Goal: Transaction & Acquisition: Purchase product/service

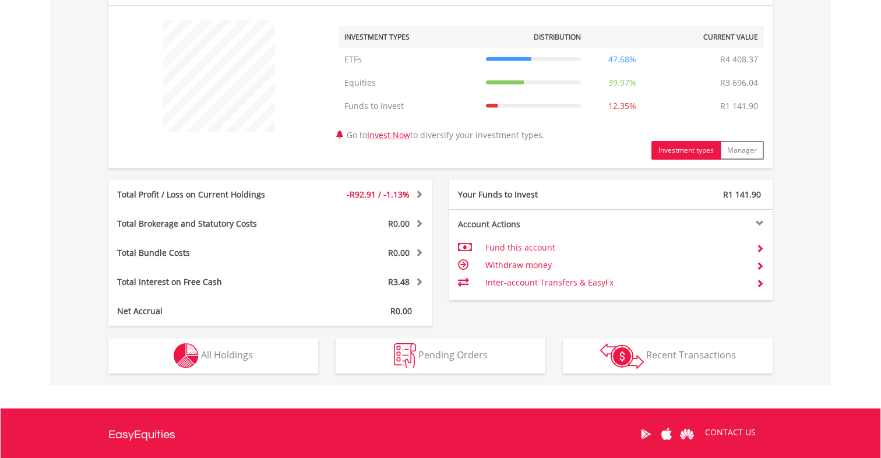
scroll to position [444, 0]
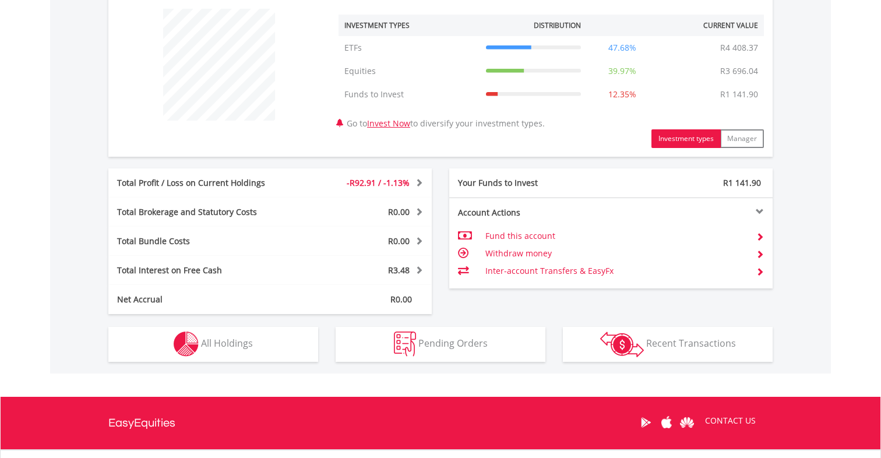
click at [228, 342] on span "All Holdings" at bounding box center [227, 343] width 52 height 13
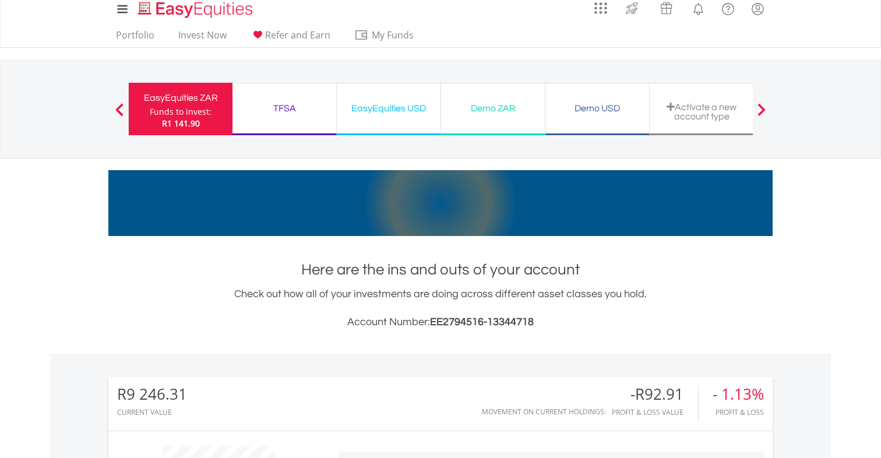
scroll to position [6, 0]
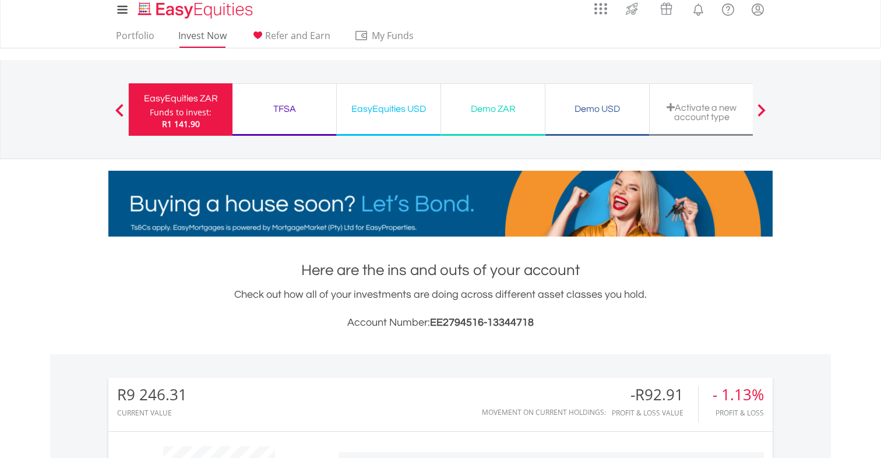
click at [203, 36] on link "Invest Now" at bounding box center [203, 39] width 58 height 18
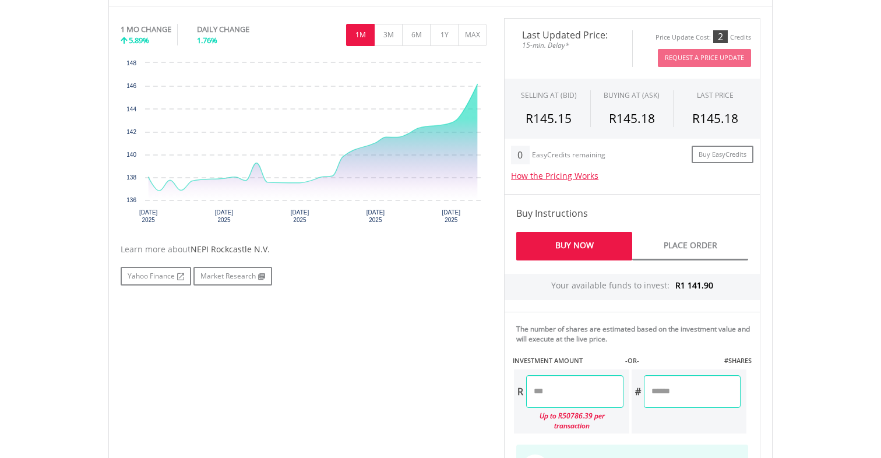
scroll to position [387, 0]
click at [592, 241] on link "Buy Now" at bounding box center [575, 246] width 116 height 29
click at [580, 246] on link "Buy Now" at bounding box center [575, 246] width 116 height 29
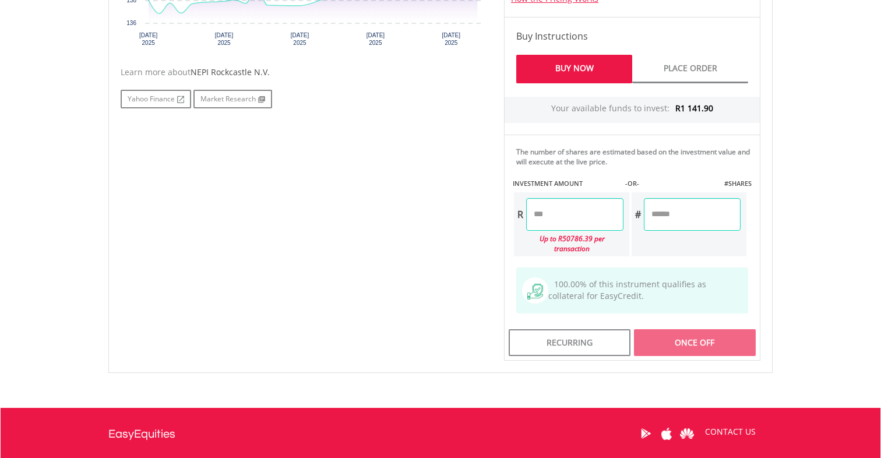
scroll to position [571, 0]
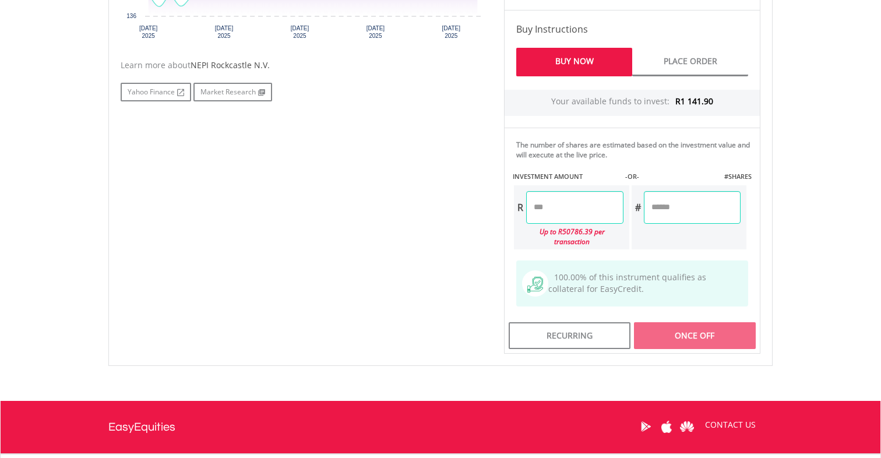
click at [553, 210] on input "number" at bounding box center [574, 207] width 97 height 33
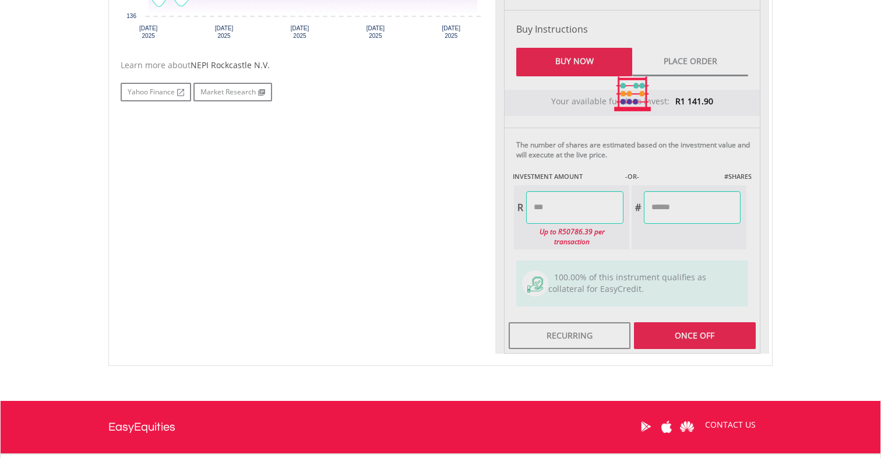
type input "*******"
type input "******"
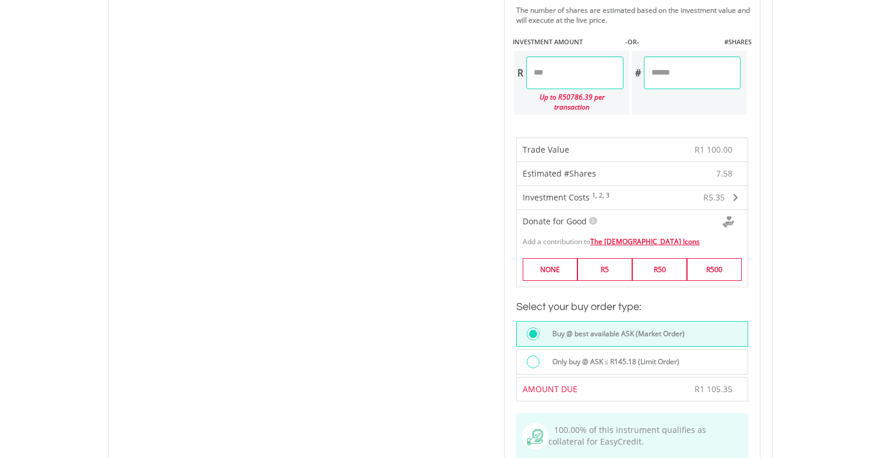
scroll to position [707, 0]
click at [533, 357] on div at bounding box center [533, 360] width 13 height 13
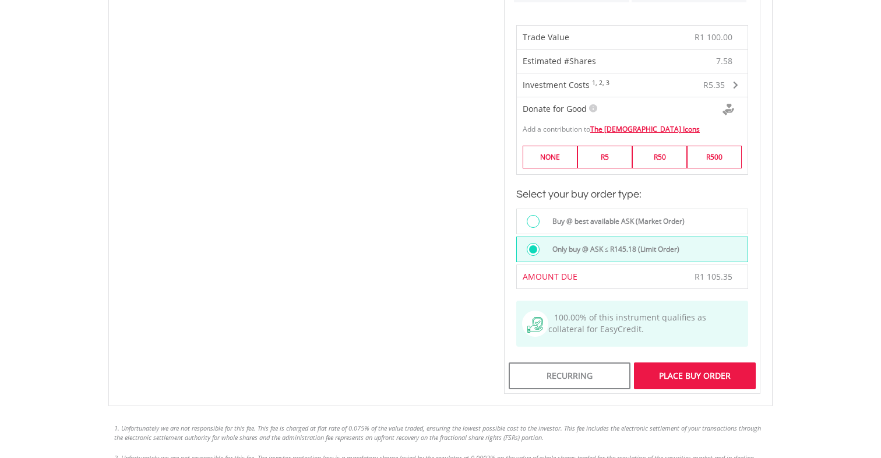
scroll to position [819, 0]
click at [538, 220] on div at bounding box center [533, 220] width 13 height 13
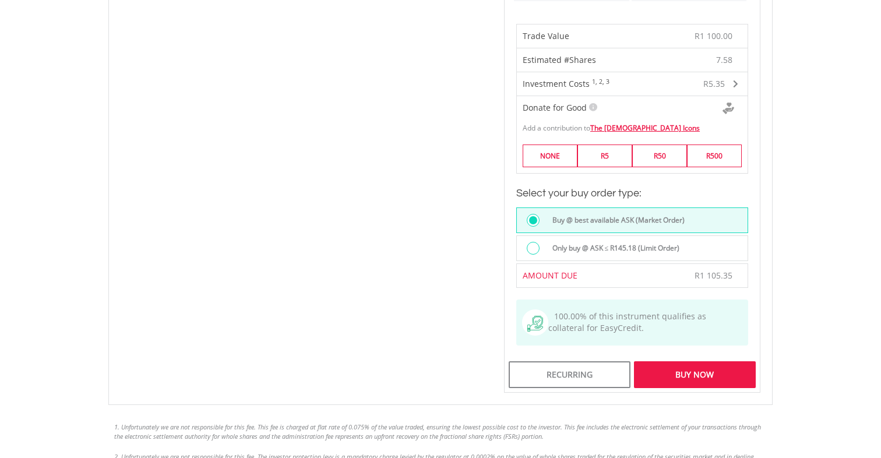
click at [666, 374] on div "Buy Now" at bounding box center [695, 374] width 122 height 27
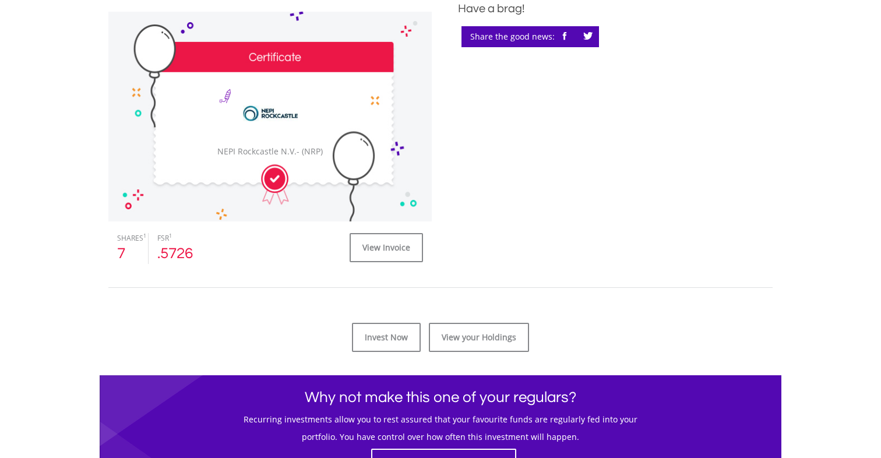
scroll to position [440, 0]
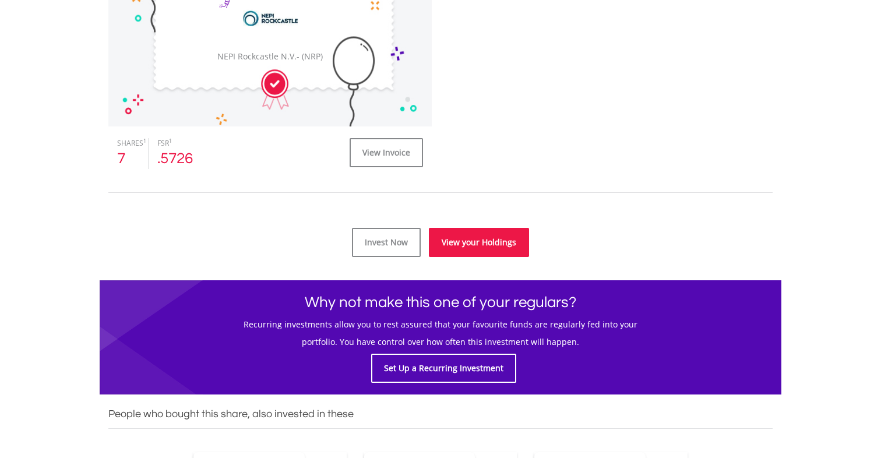
click at [476, 244] on link "View your Holdings" at bounding box center [479, 242] width 100 height 29
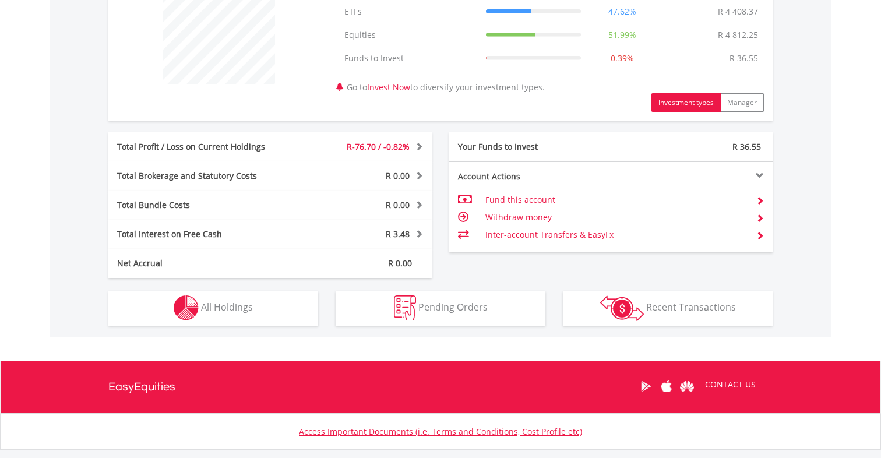
scroll to position [482, 0]
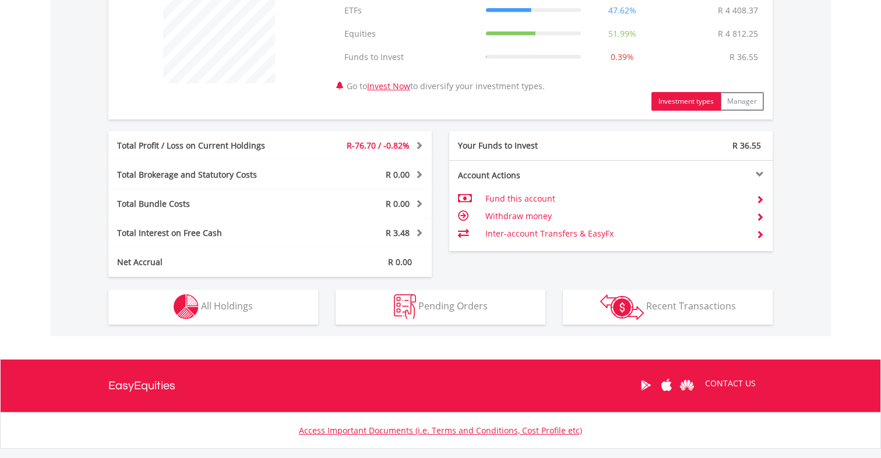
click at [272, 309] on button "Holdings All Holdings" at bounding box center [213, 307] width 210 height 35
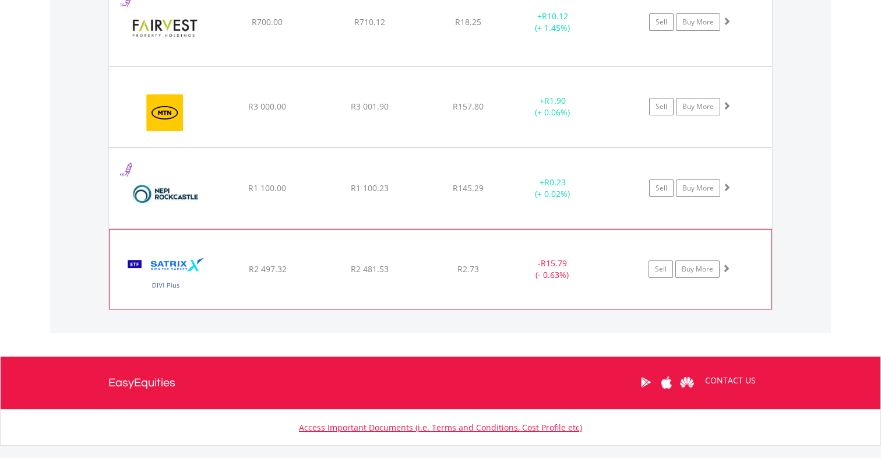
scroll to position [1003, 0]
